Goal: Task Accomplishment & Management: Use online tool/utility

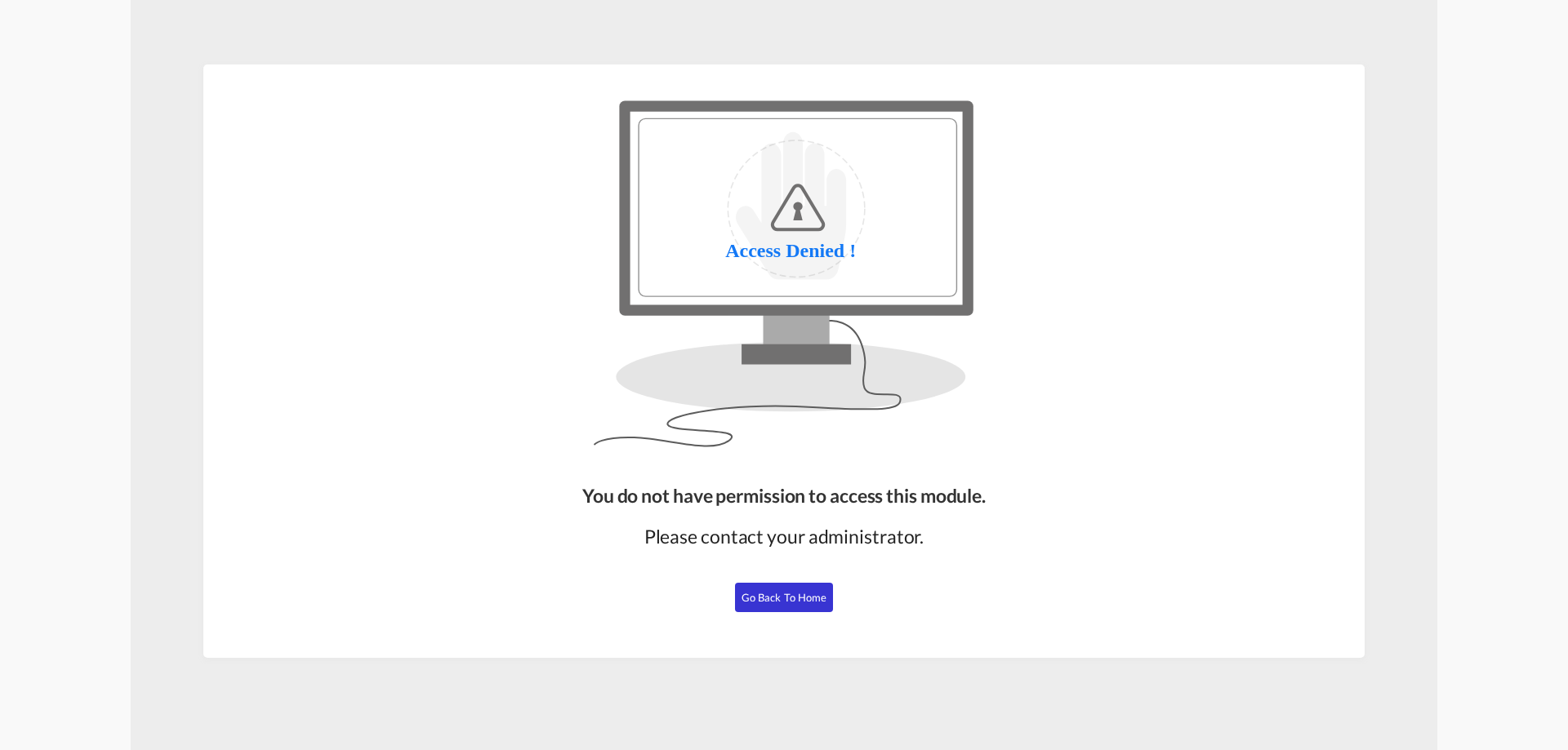
click at [789, 597] on span "Go Back to Home" at bounding box center [784, 598] width 86 height 13
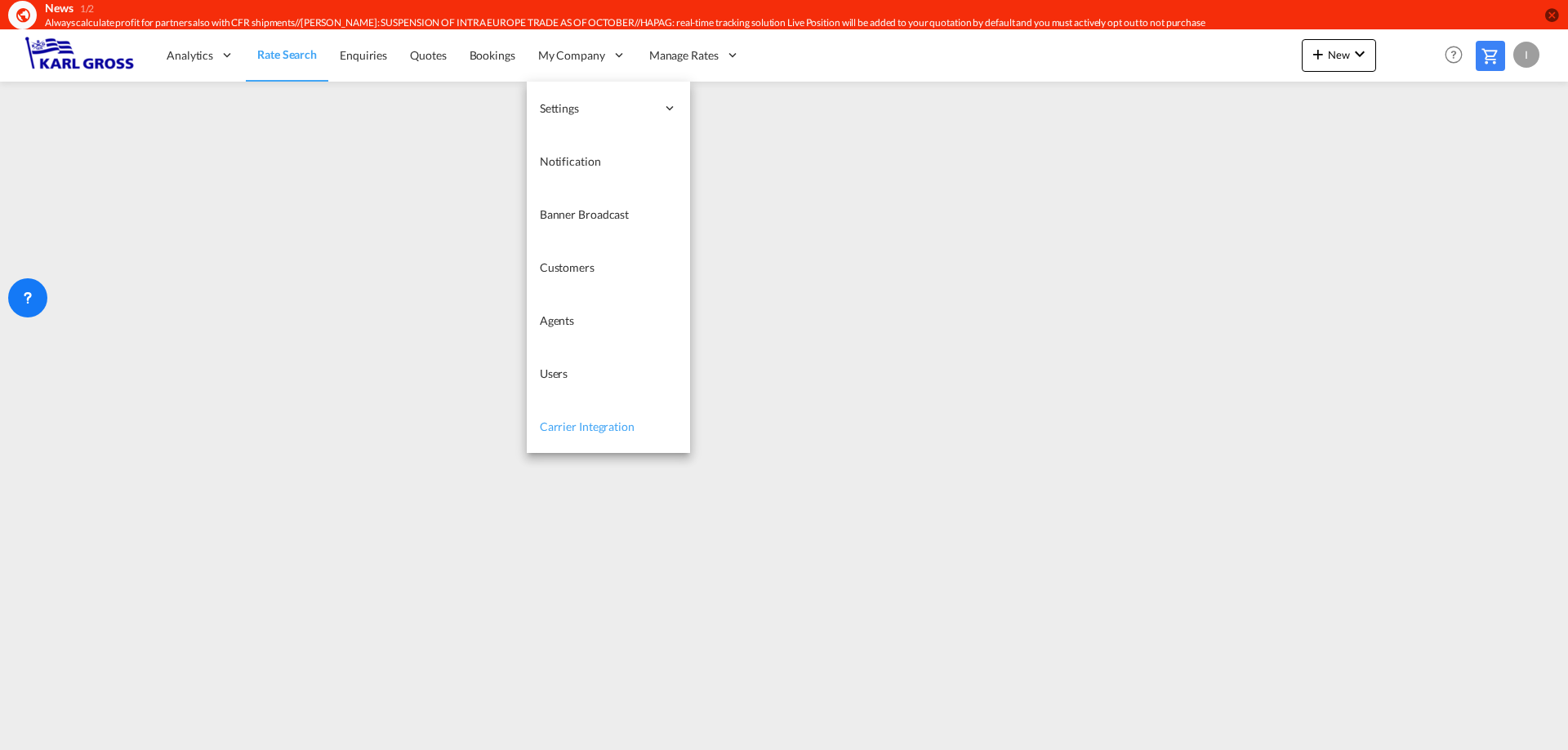
click at [619, 431] on span "Carrier Integration" at bounding box center [587, 426] width 95 height 14
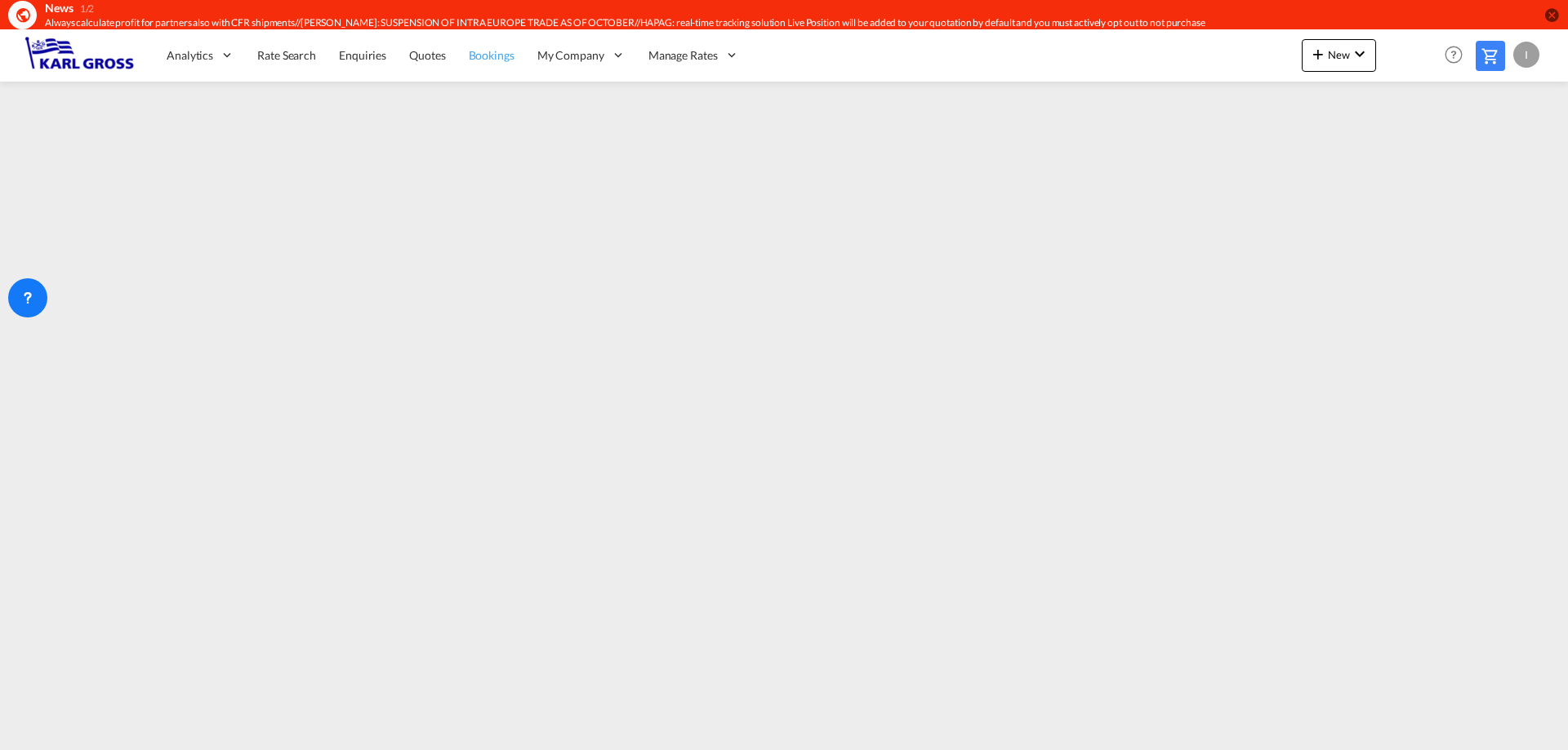
click at [502, 54] on span "Bookings" at bounding box center [492, 55] width 46 height 14
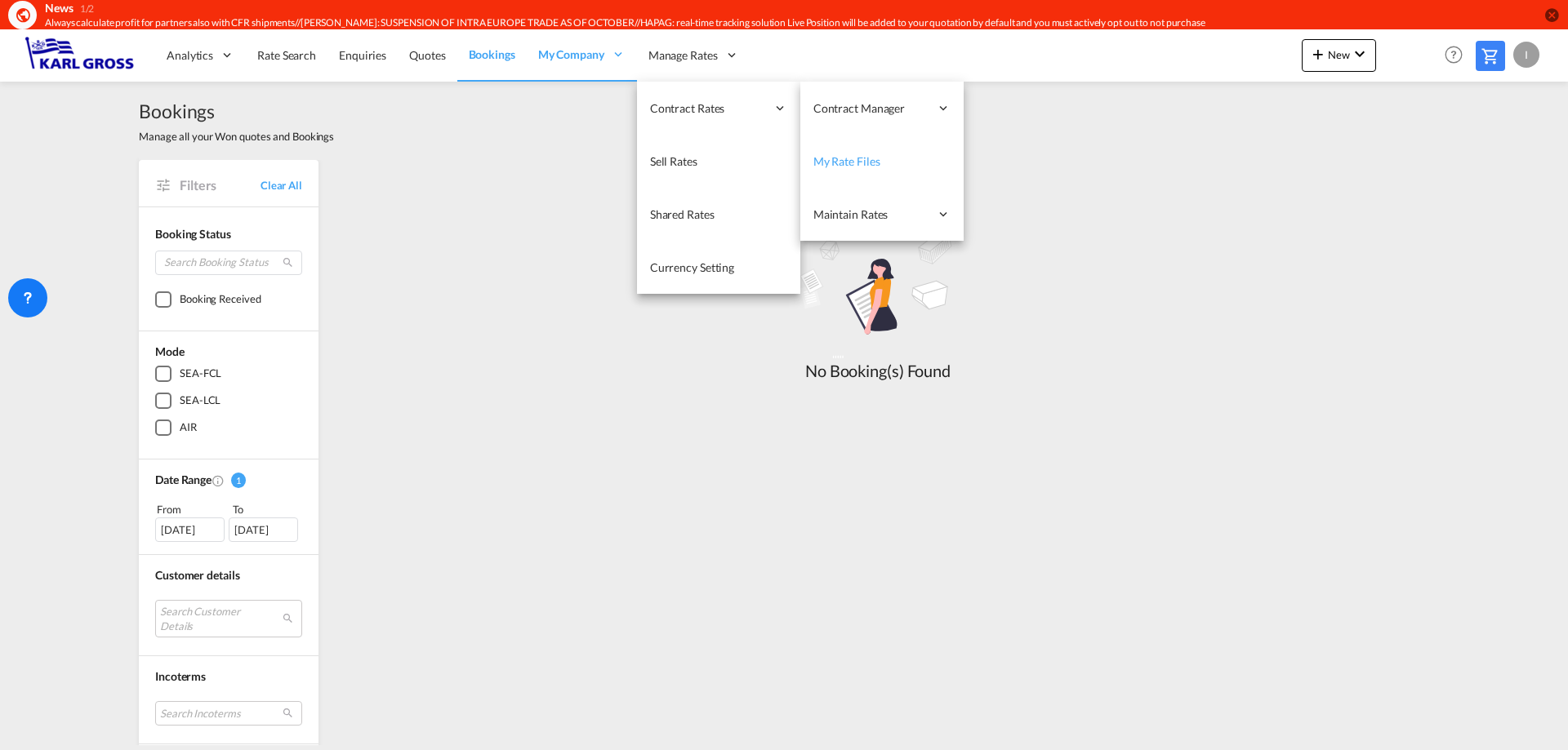
click at [853, 160] on span "My Rate Files" at bounding box center [847, 160] width 67 height 14
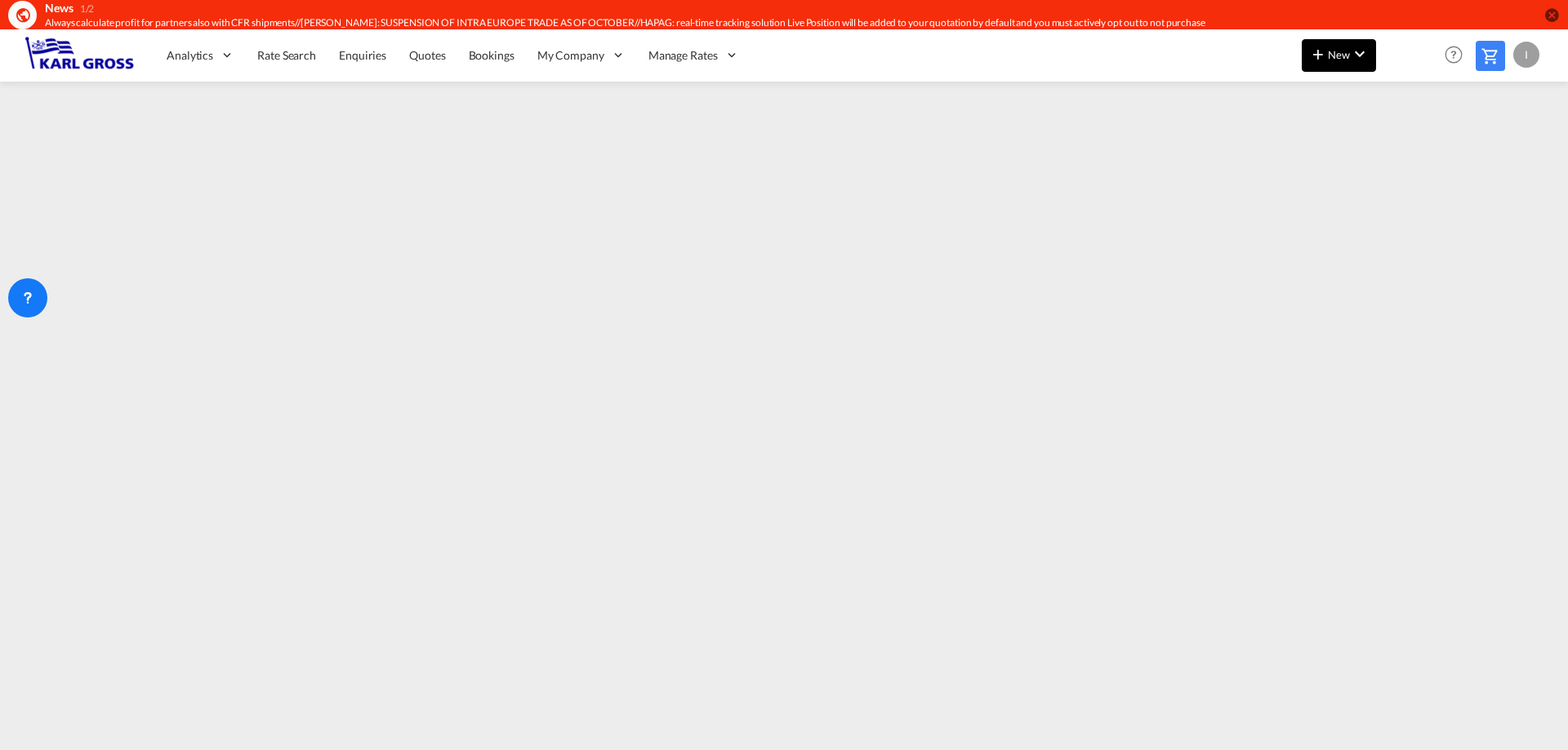
click at [1316, 59] on md-icon "icon-plus 400-fg" at bounding box center [1318, 54] width 20 height 20
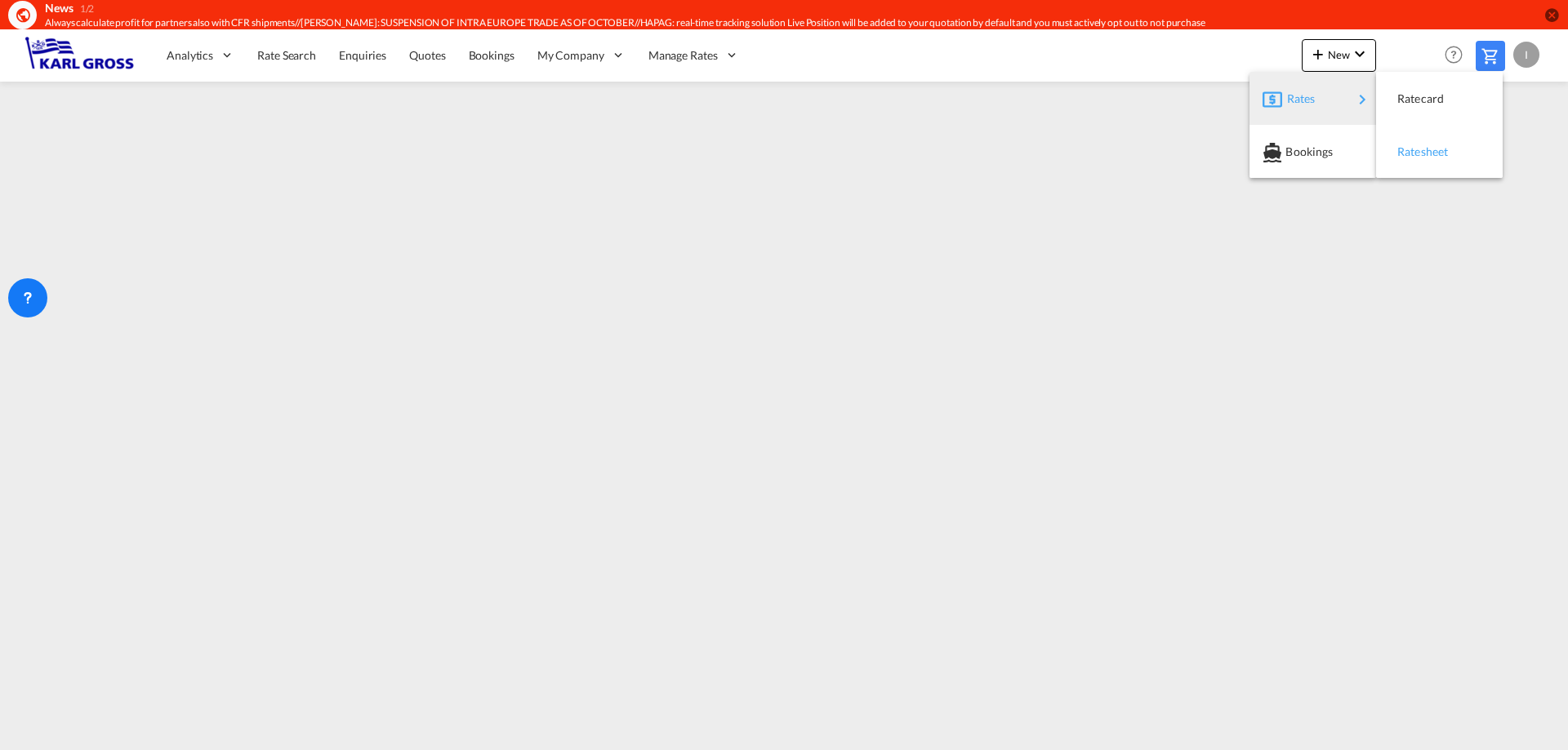
click at [1416, 151] on span "Ratesheet" at bounding box center [1407, 151] width 18 height 33
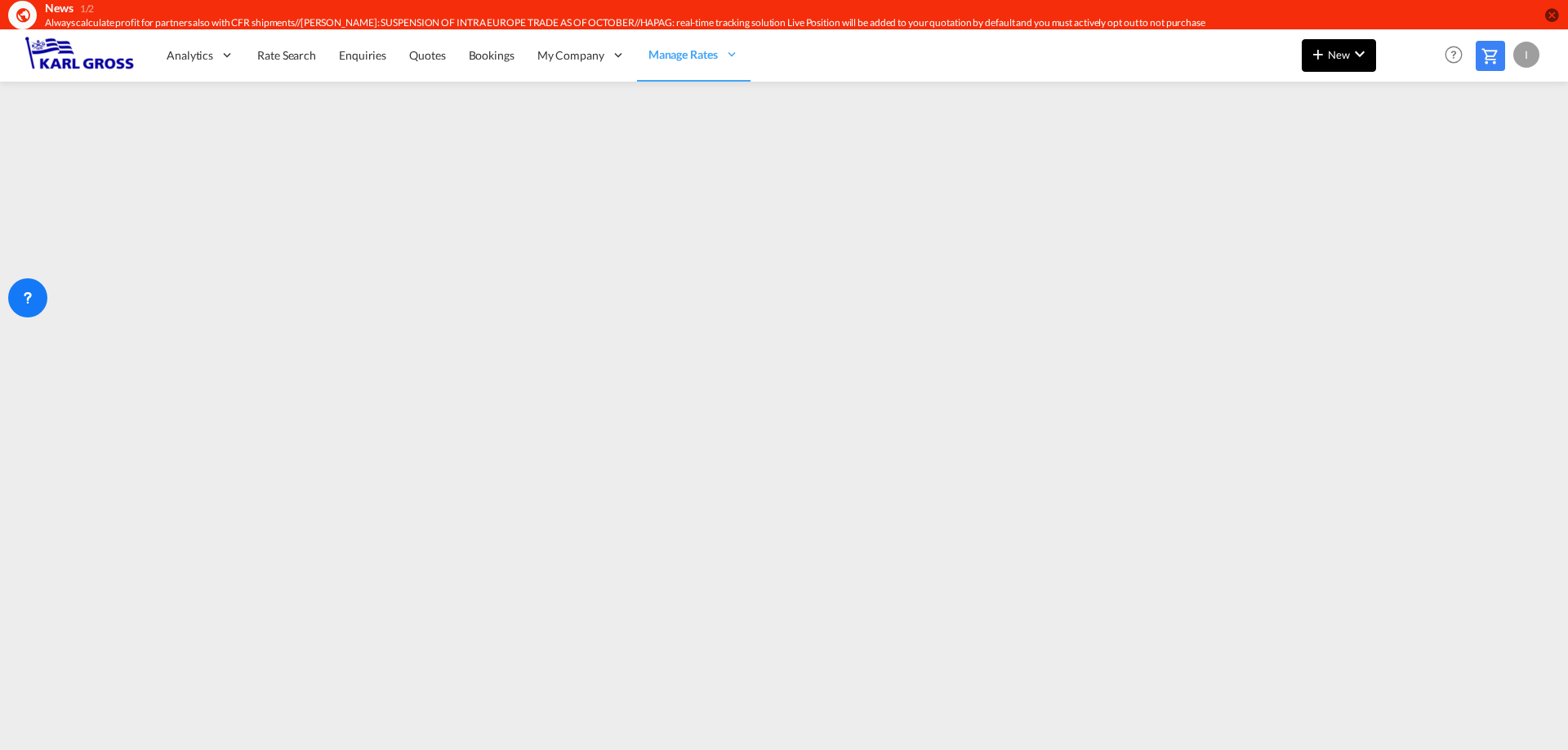
click at [1337, 47] on button "New" at bounding box center [1339, 56] width 75 height 33
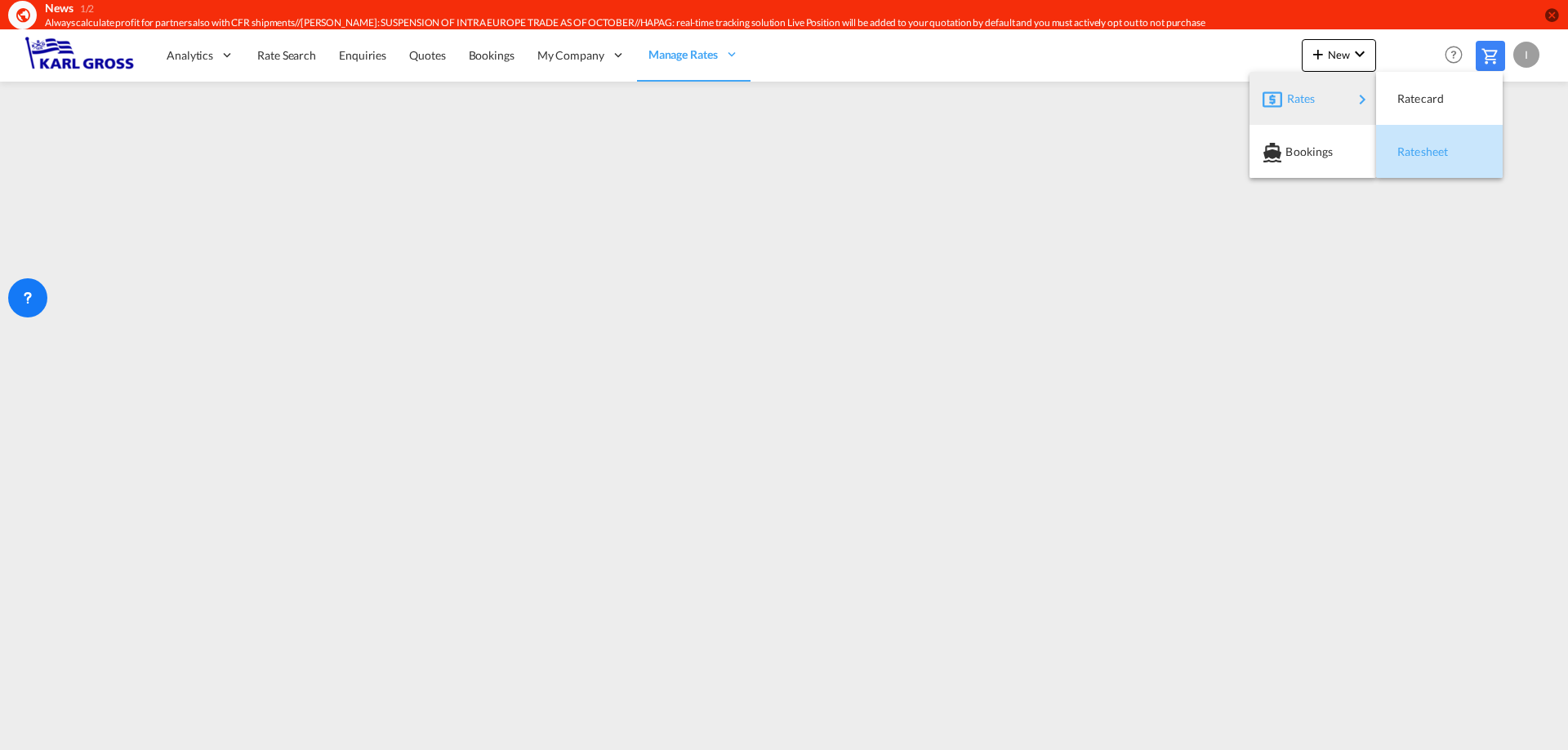
click at [1421, 158] on div "Ratesheet" at bounding box center [1428, 152] width 61 height 41
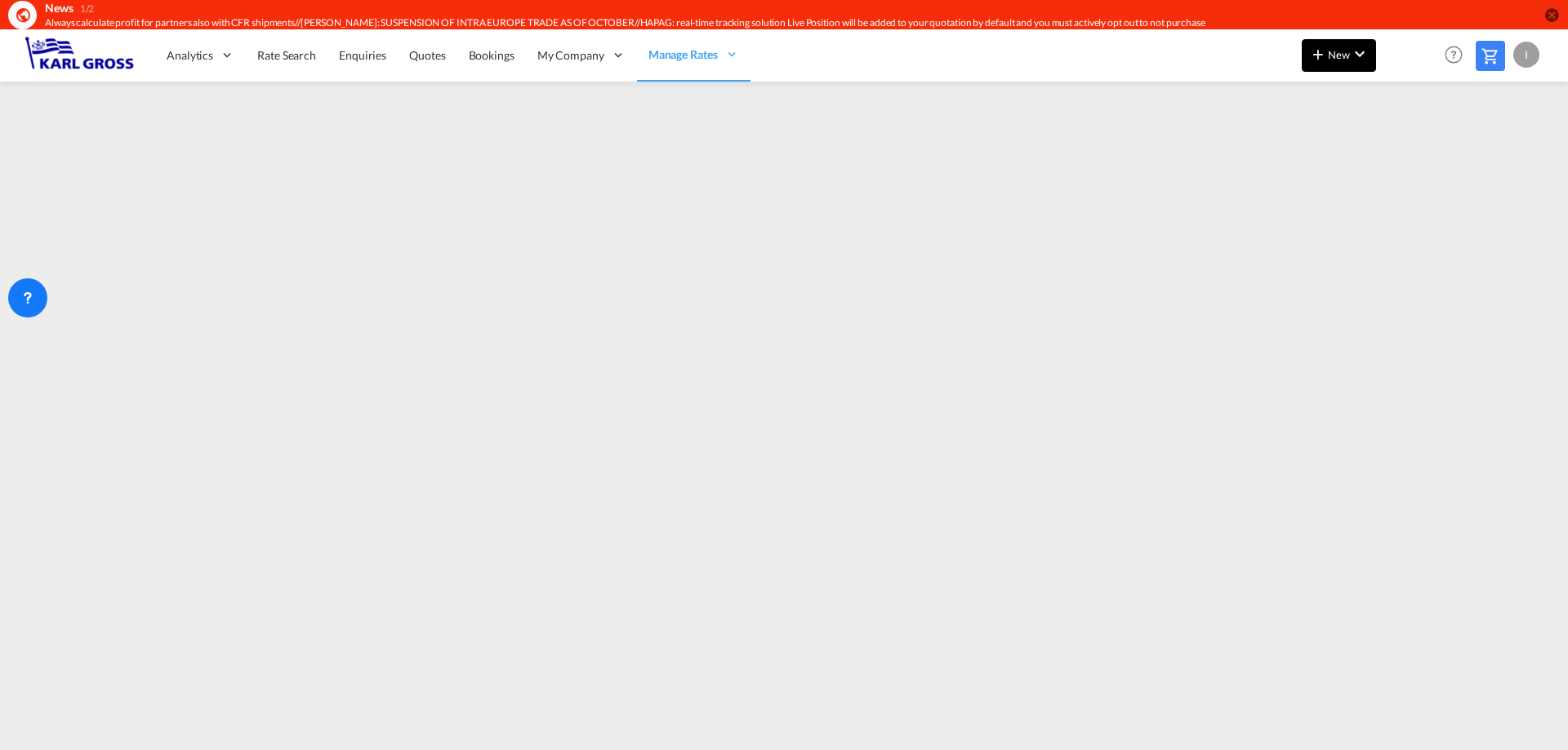
click at [1363, 67] on button "New" at bounding box center [1339, 56] width 75 height 33
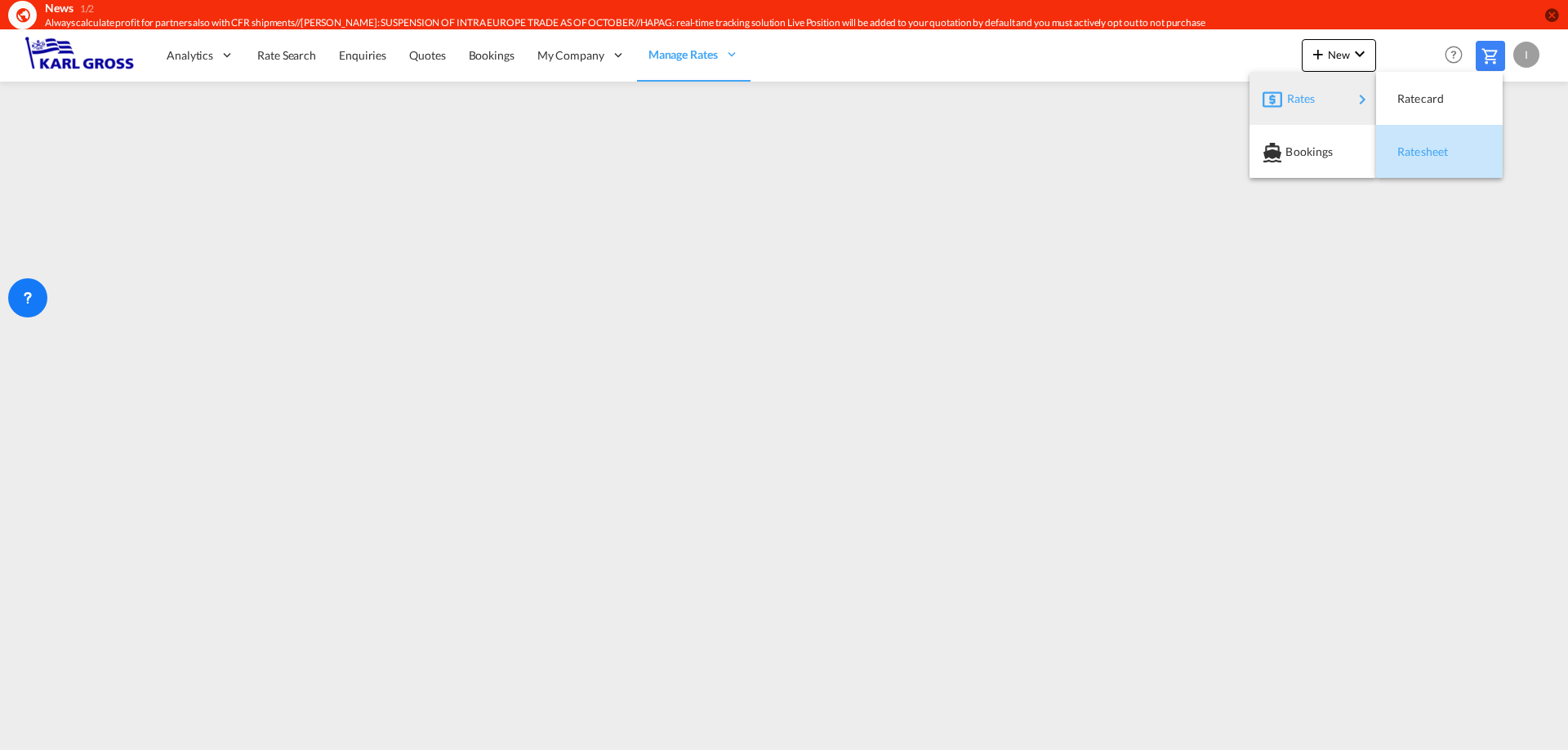
click at [1416, 148] on span "Ratesheet" at bounding box center [1407, 151] width 18 height 33
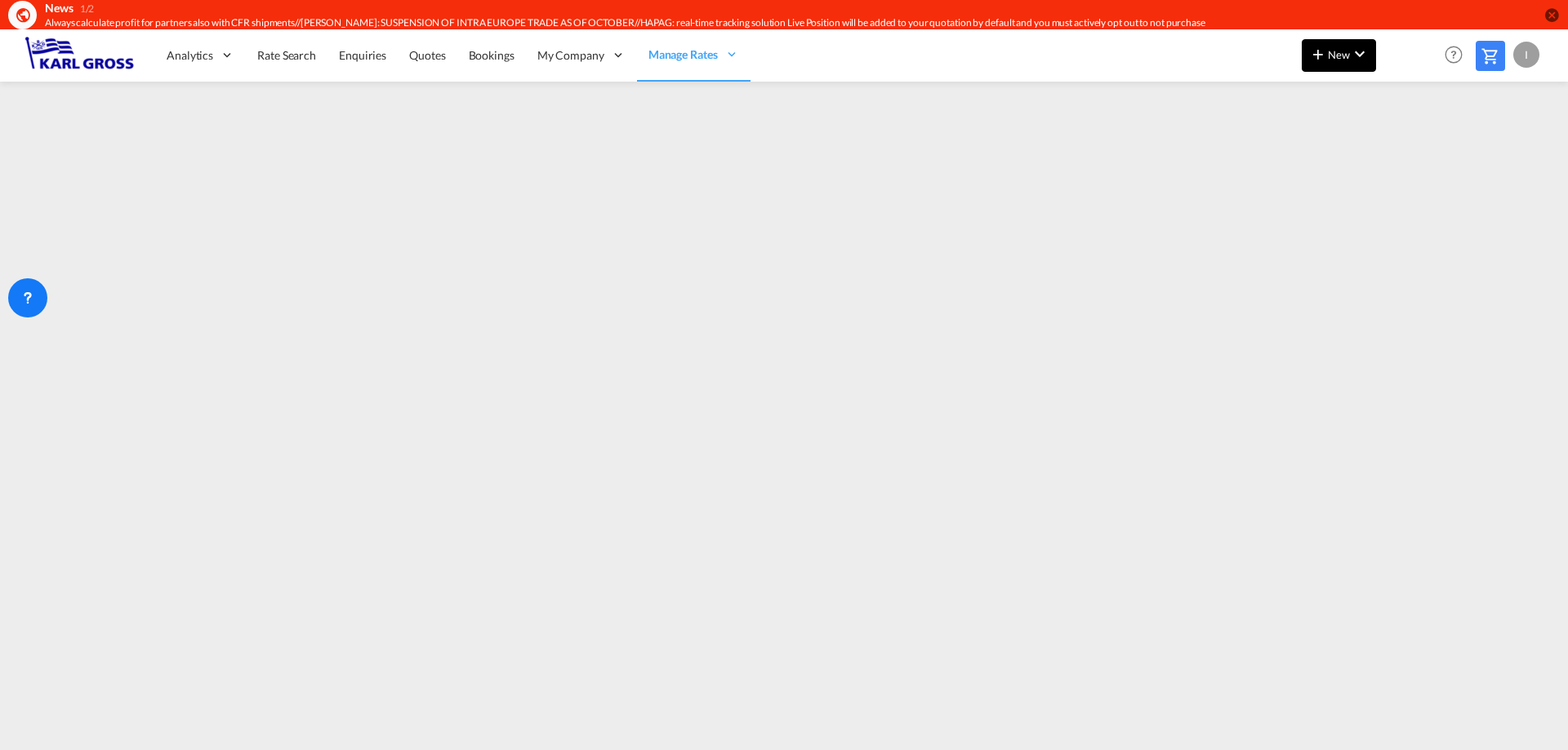
click at [1332, 68] on button "New" at bounding box center [1339, 56] width 75 height 33
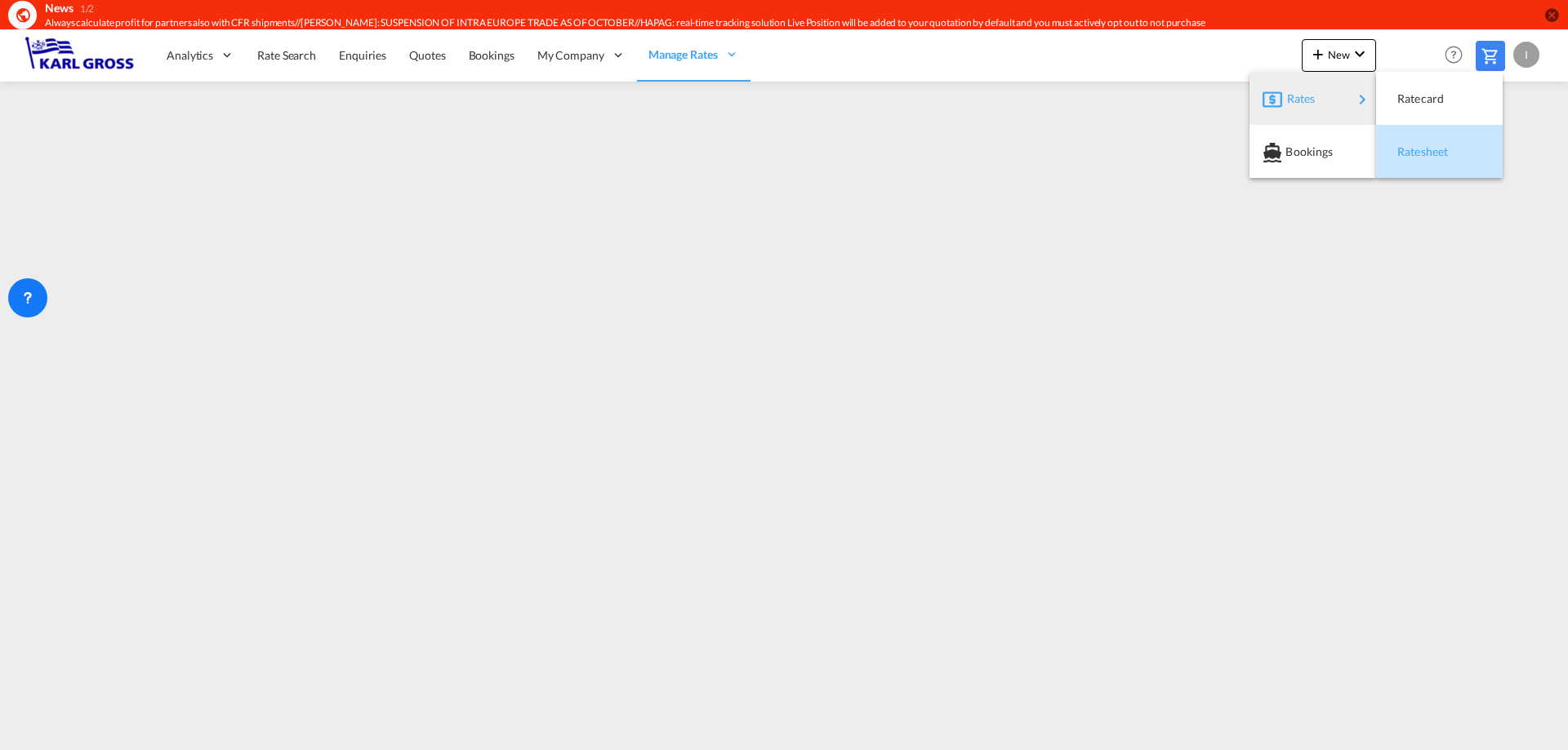
click at [1403, 154] on span "Ratesheet" at bounding box center [1407, 151] width 18 height 33
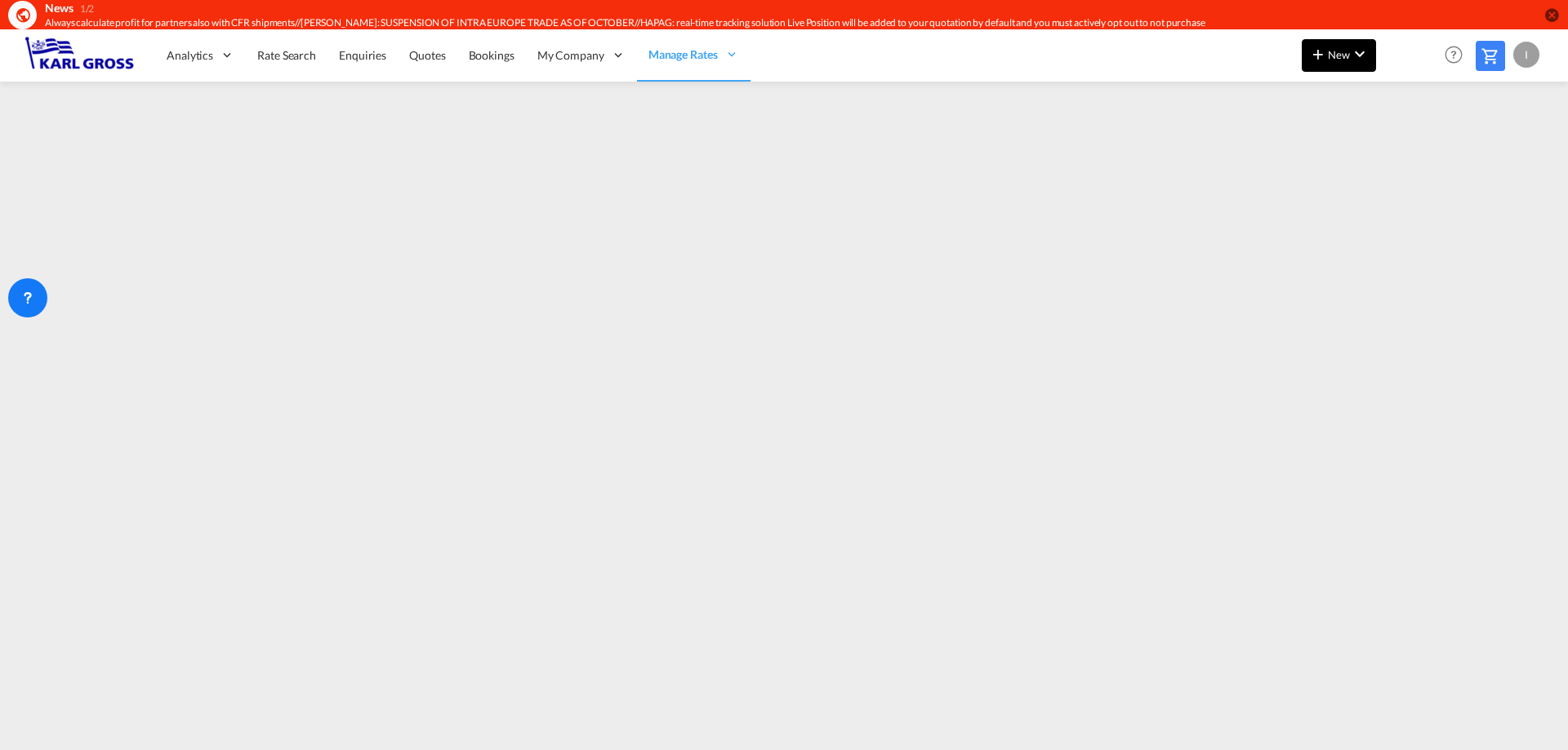
click at [1332, 48] on span "New" at bounding box center [1339, 55] width 61 height 13
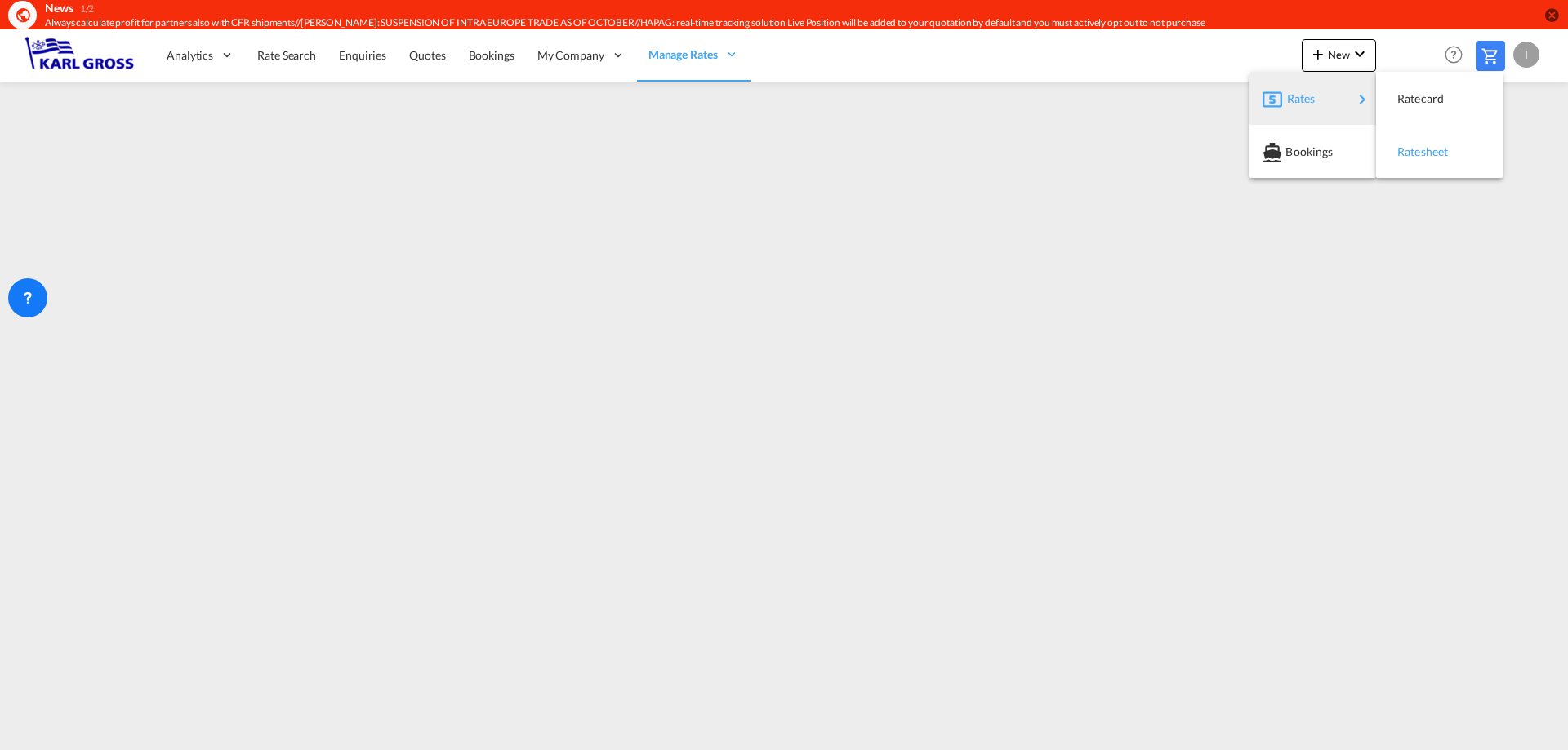
click at [1450, 138] on div "Ratesheet" at bounding box center [1428, 152] width 61 height 41
